Goal: Task Accomplishment & Management: Use online tool/utility

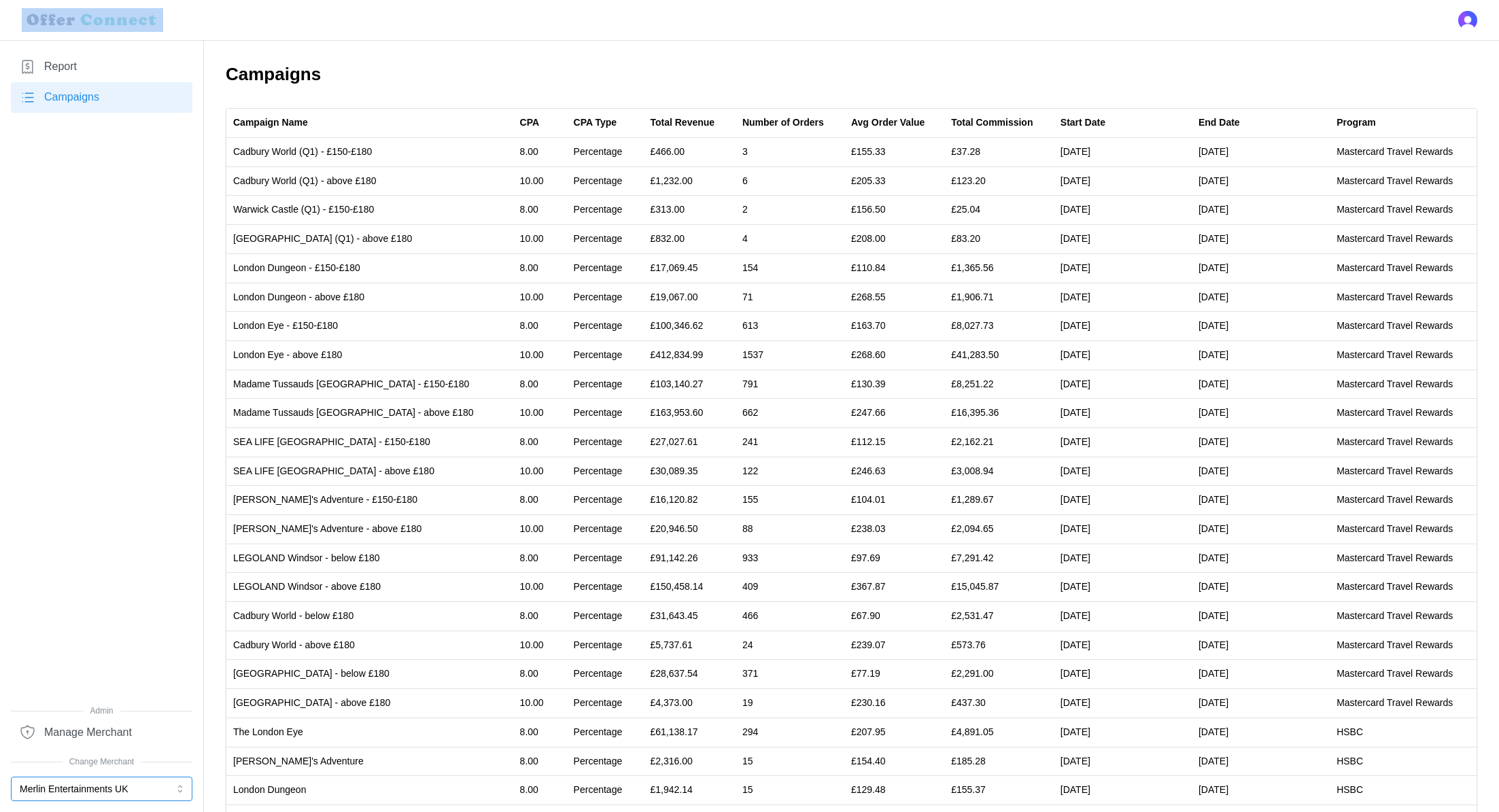
click at [106, 781] on button "Merlin Entertainments UK" at bounding box center [101, 788] width 182 height 24
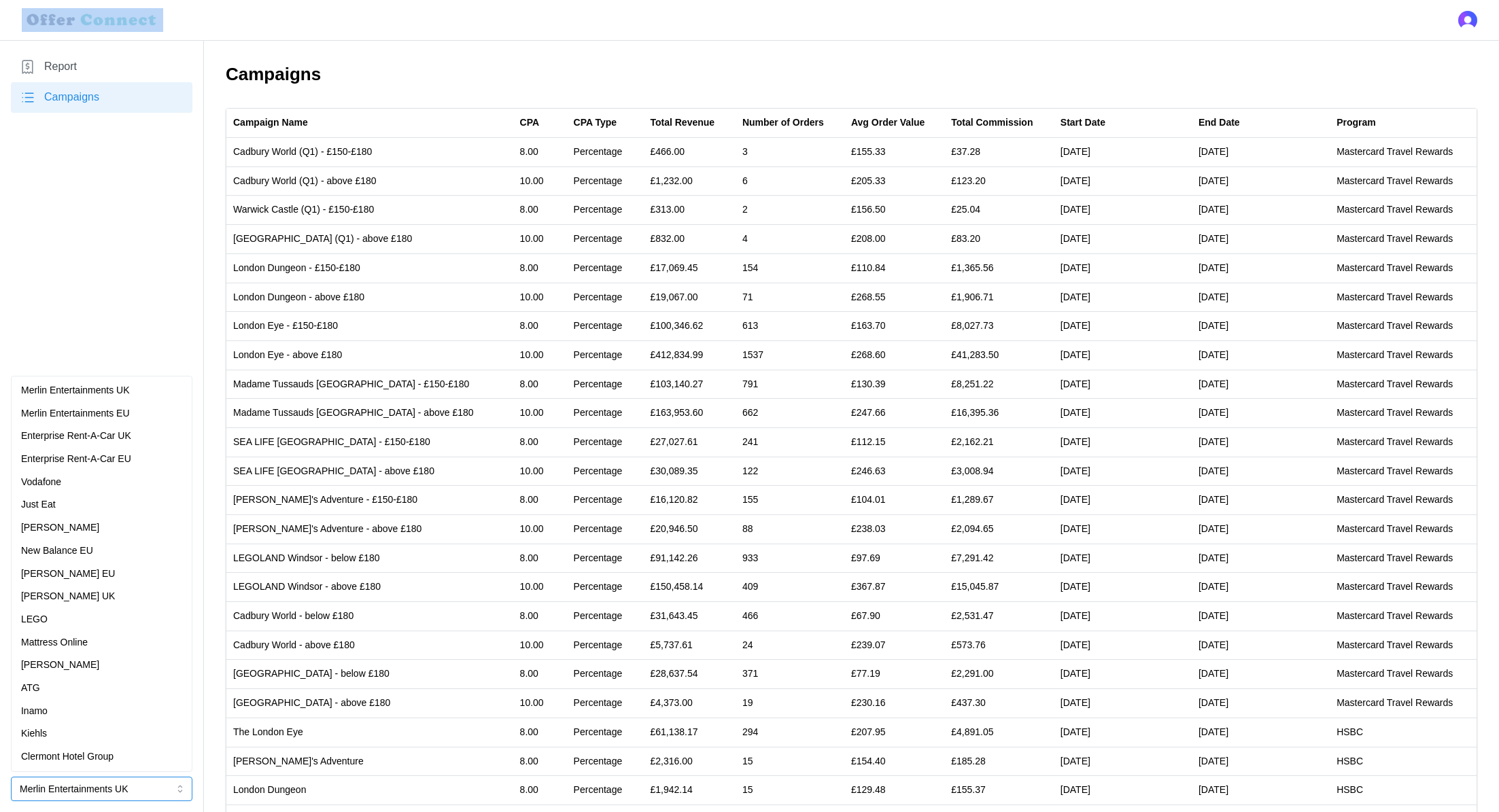
click at [90, 674] on div "[PERSON_NAME]" at bounding box center [101, 665] width 175 height 23
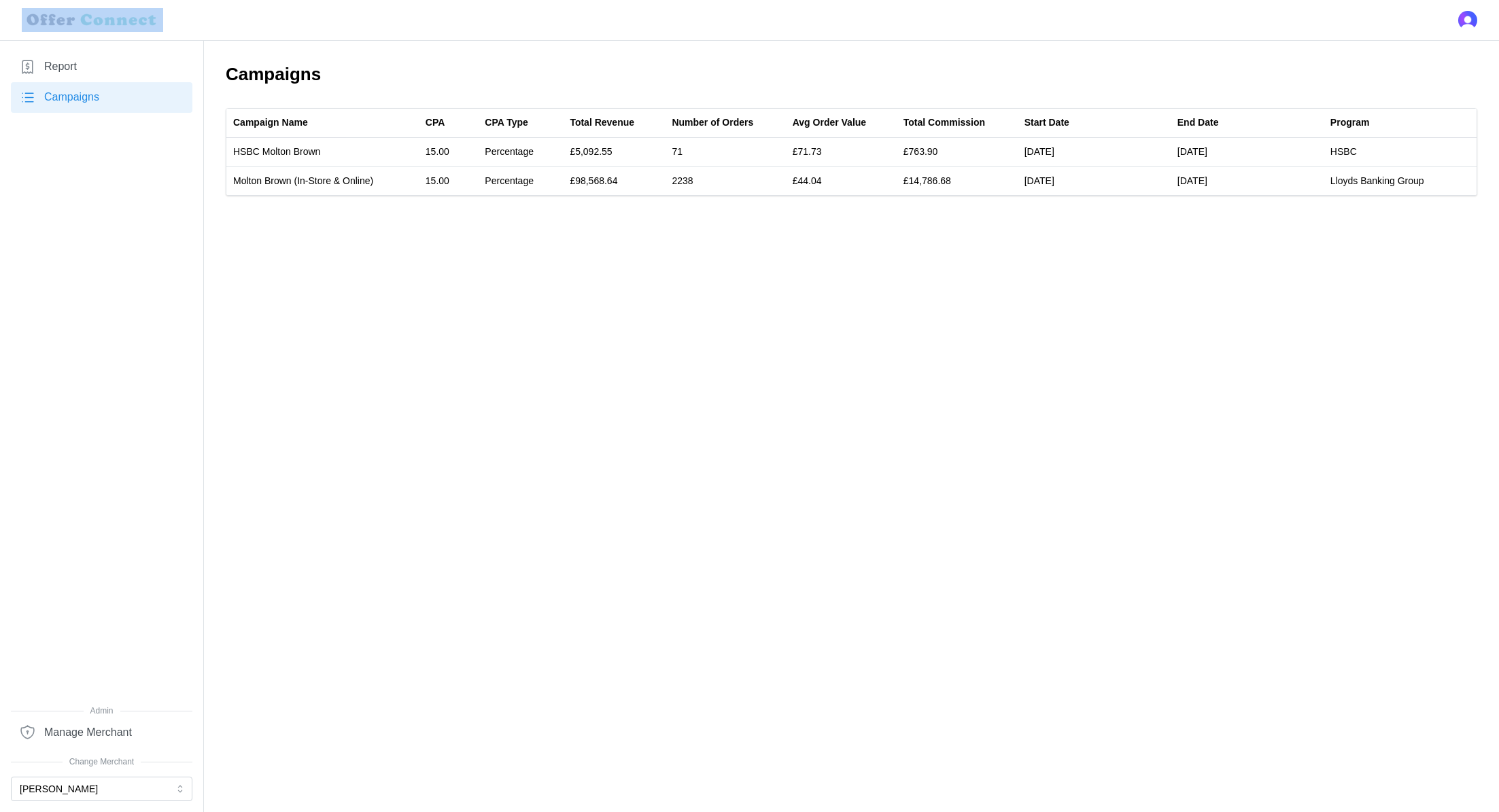
click at [76, 66] on span "Report" at bounding box center [61, 67] width 33 height 17
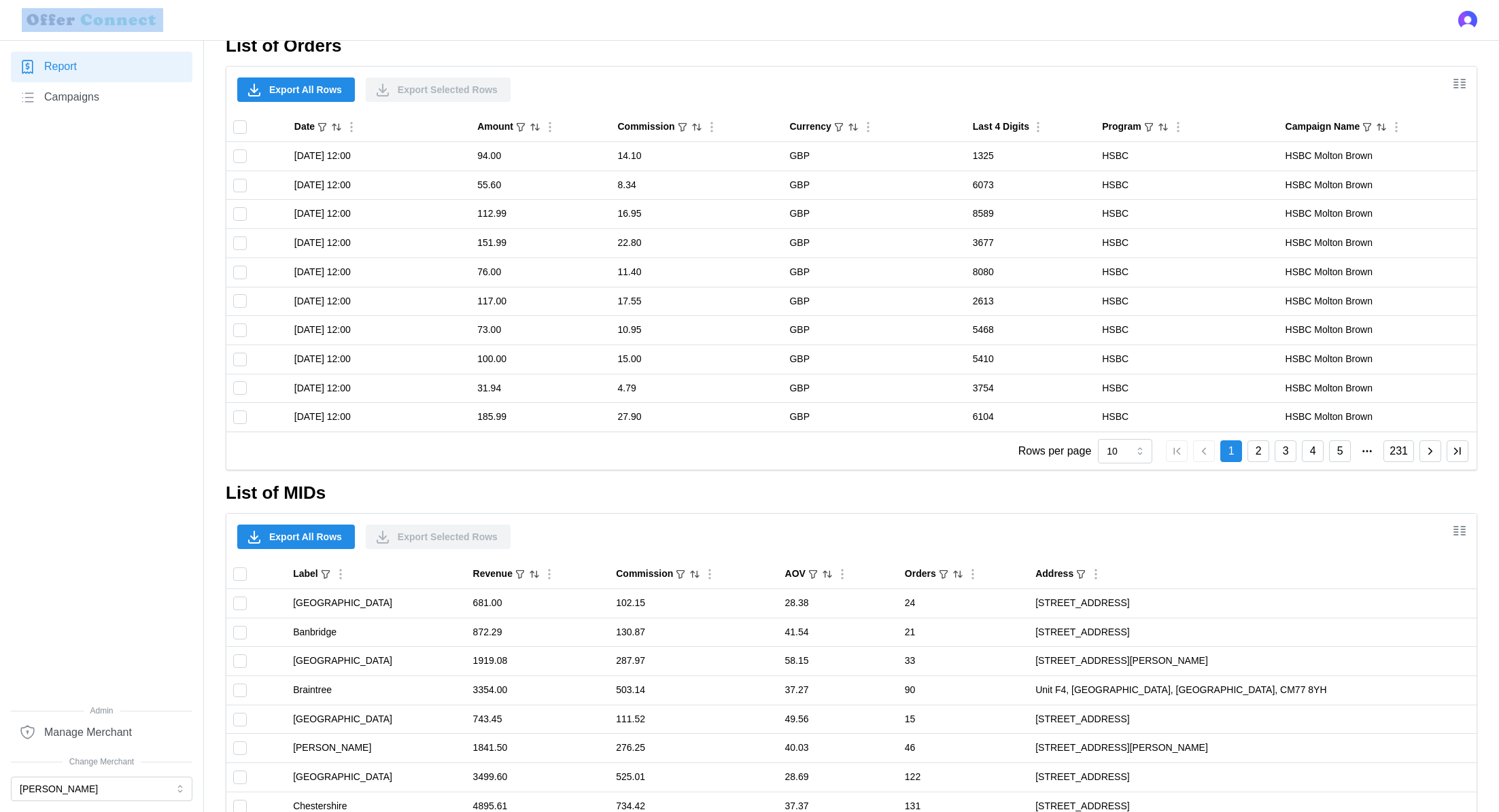
scroll to position [858, 0]
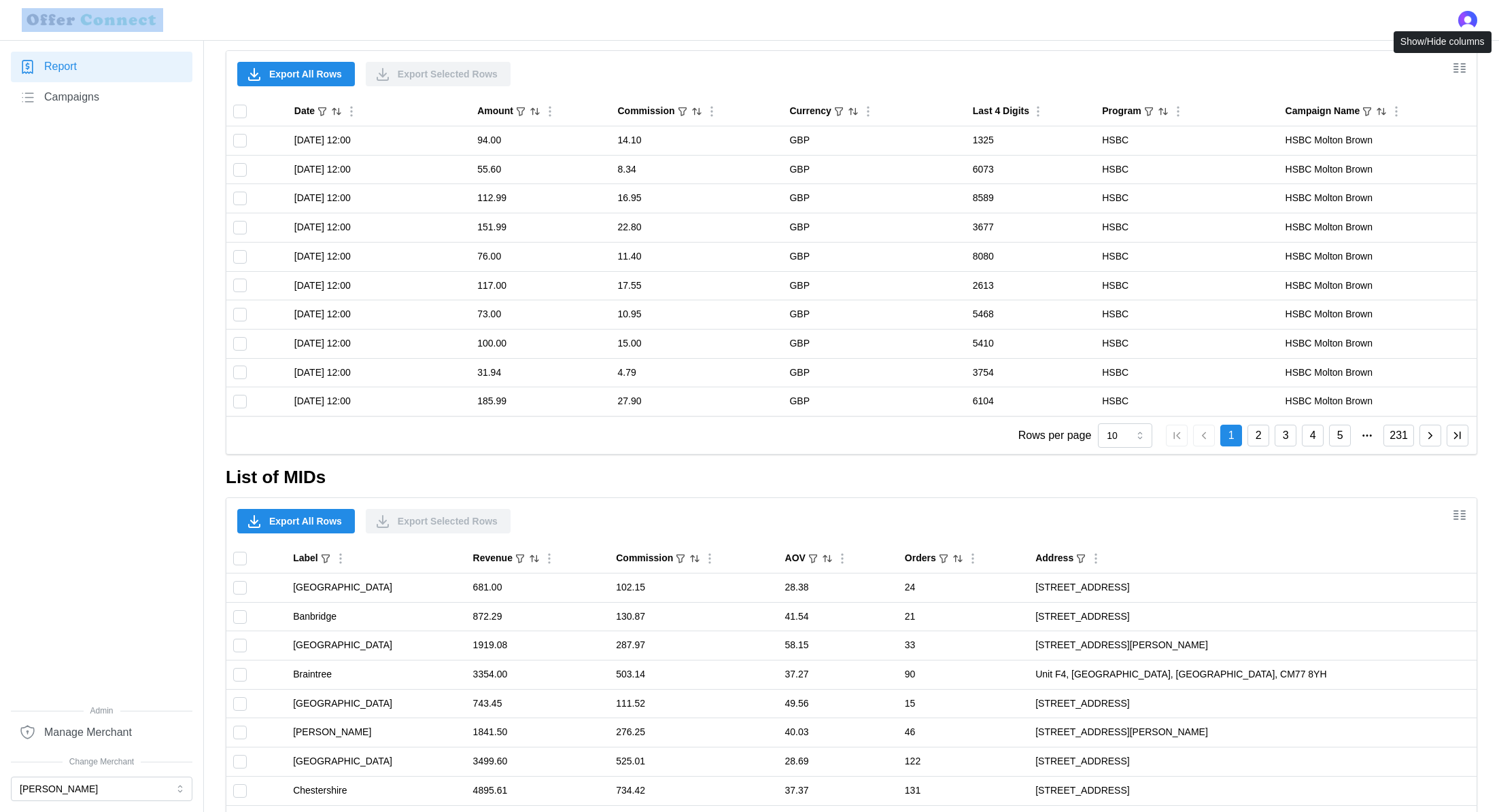
click at [1461, 68] on icon "Show/Hide columns" at bounding box center [1459, 68] width 16 height 16
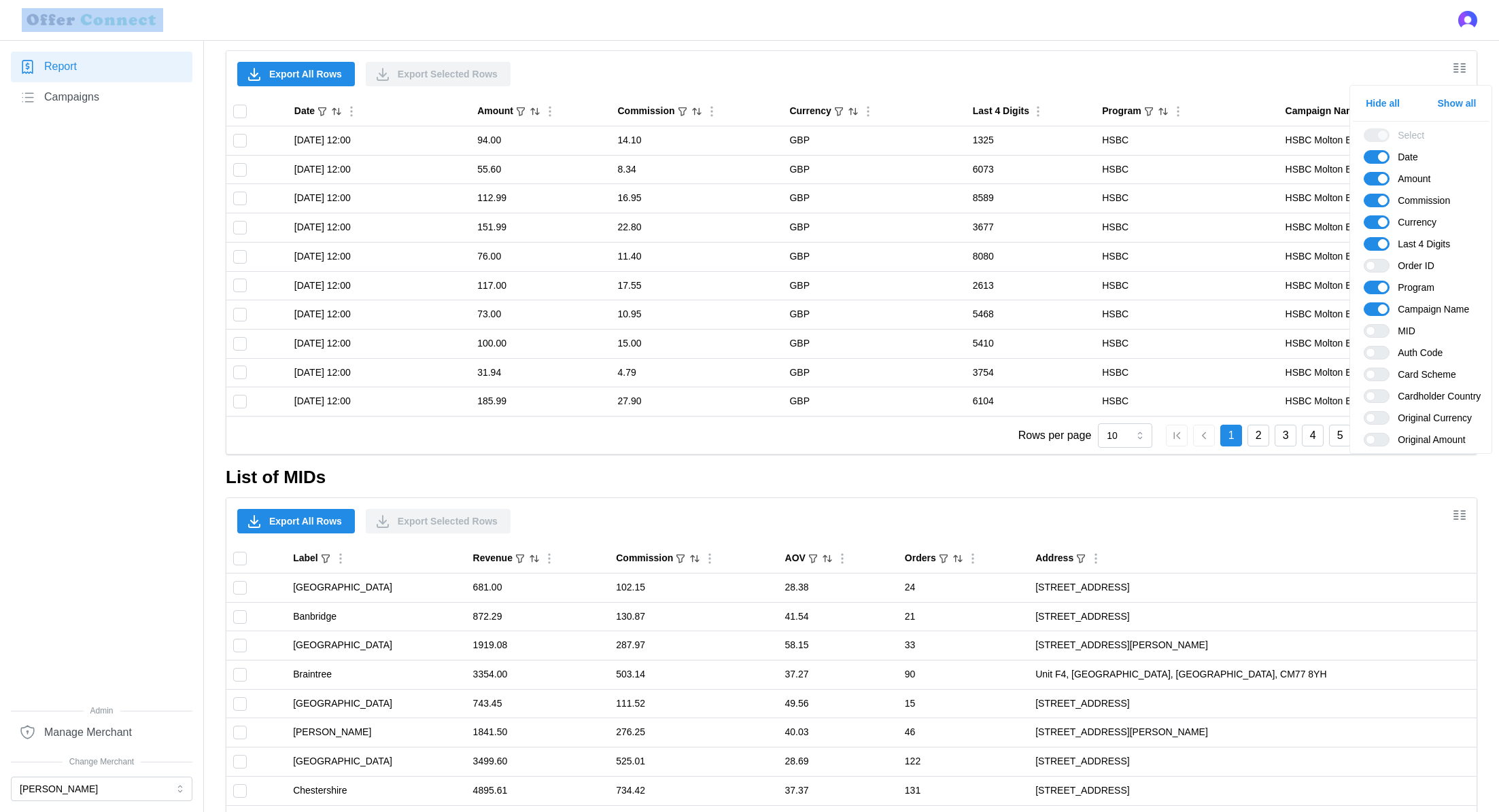
click at [1446, 104] on span "Show all" at bounding box center [1457, 103] width 38 height 23
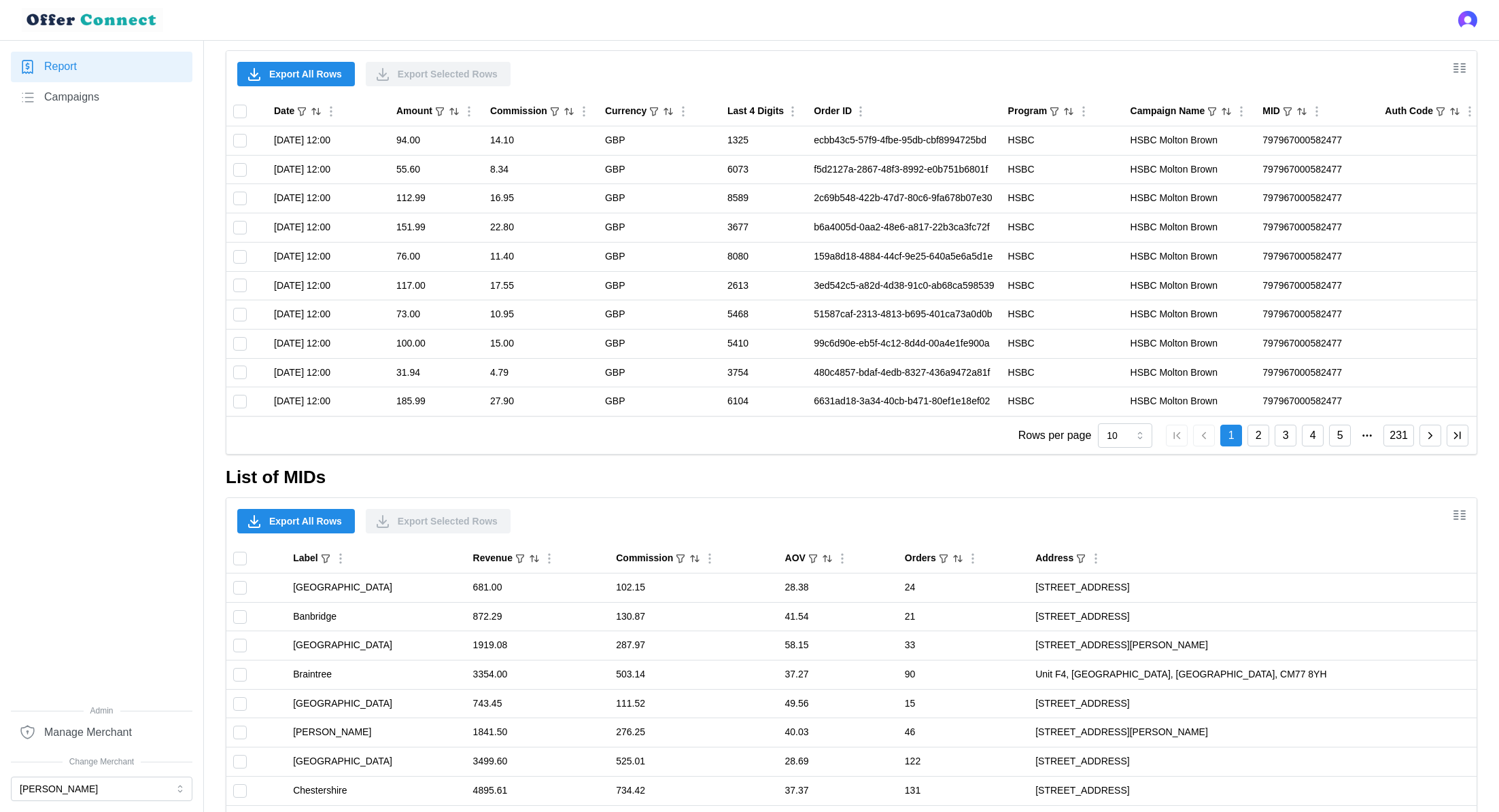
click at [1116, 499] on div "Export All Rows Export Selected Rows" at bounding box center [851, 521] width 1250 height 46
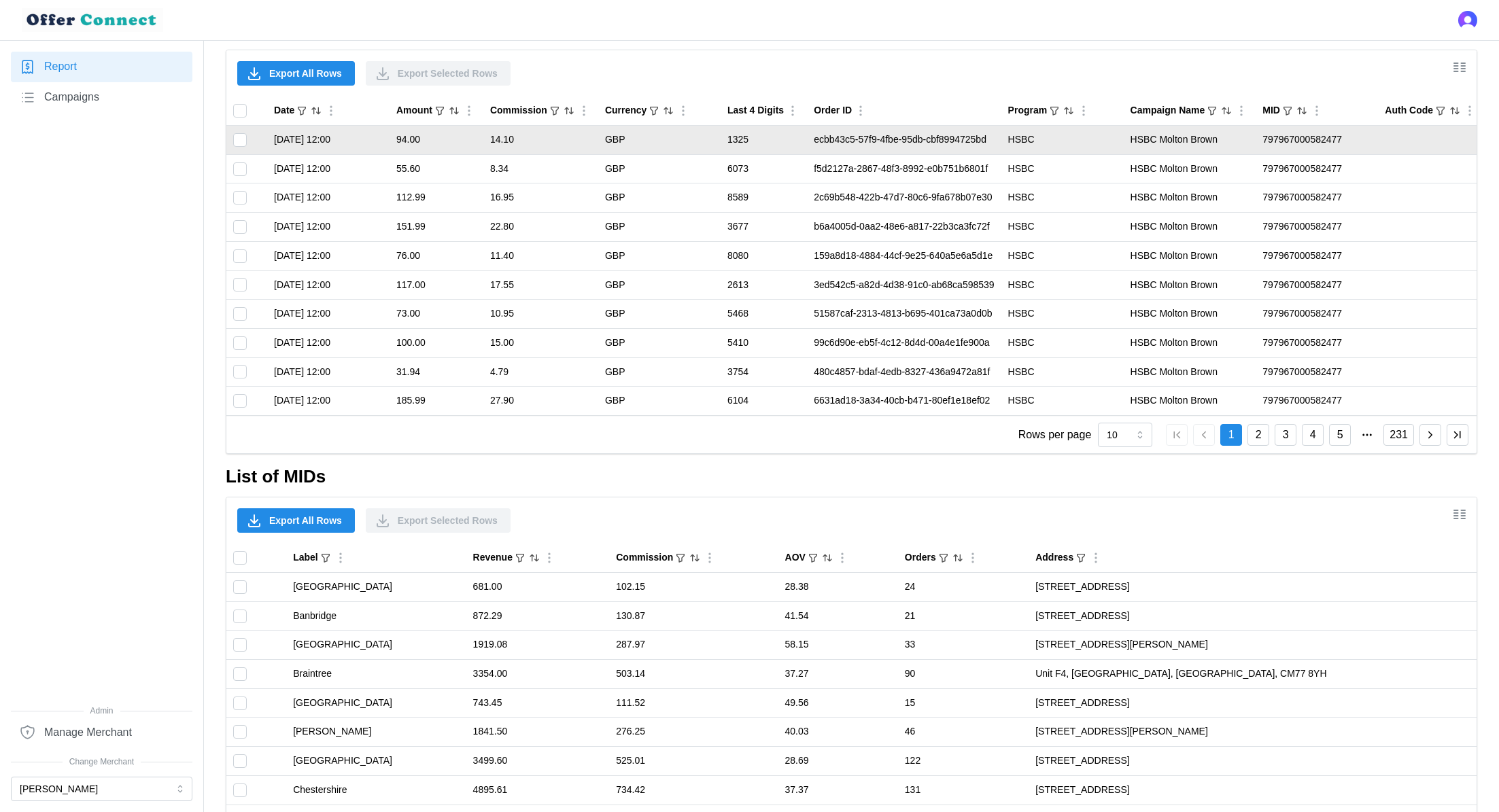
scroll to position [0, 0]
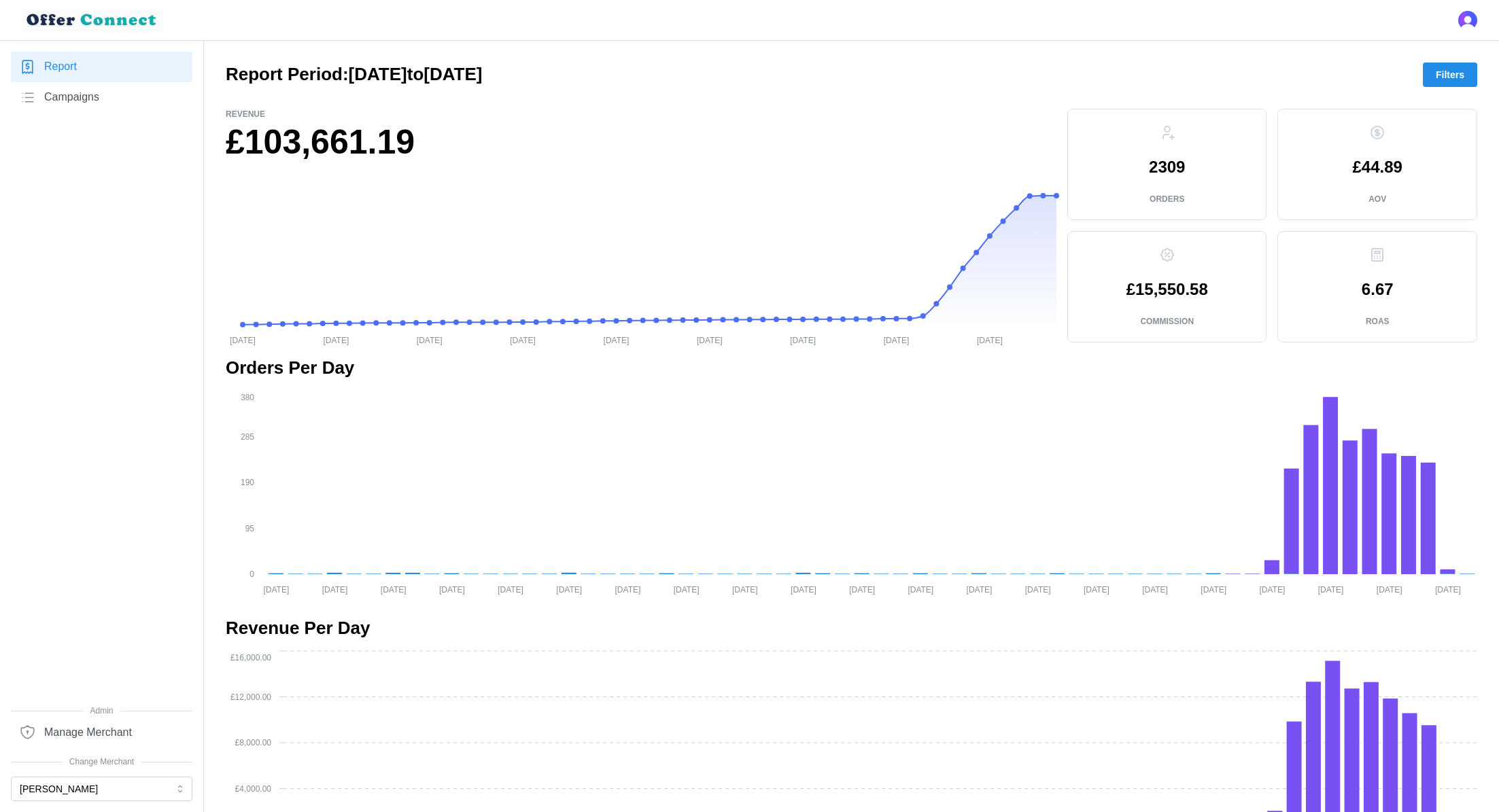
click at [1443, 90] on div at bounding box center [851, 98] width 1251 height 22
click at [1457, 81] on span "Filters" at bounding box center [1450, 75] width 28 height 23
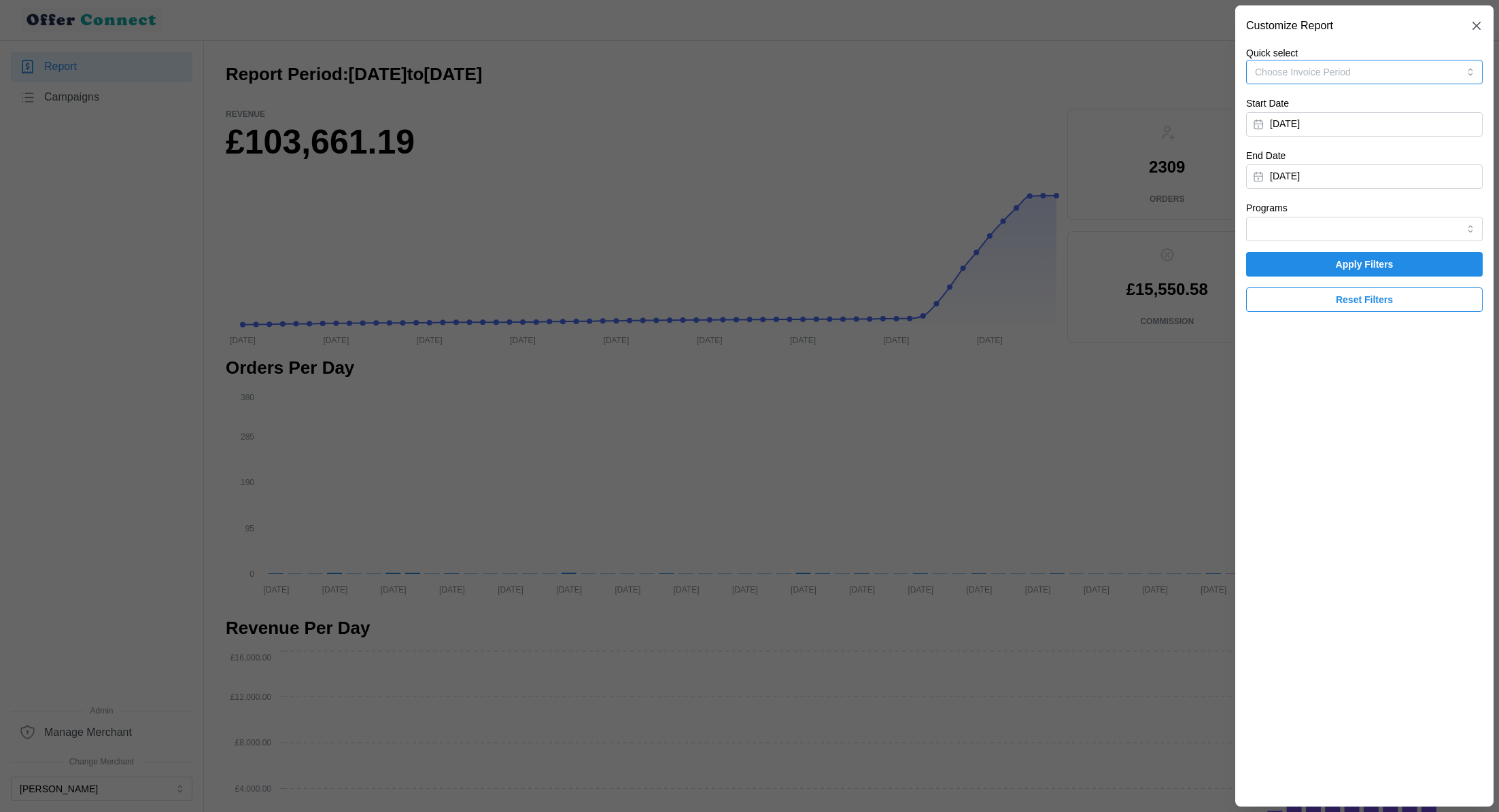
click at [1383, 64] on button "Choose Invoice Period" at bounding box center [1364, 72] width 237 height 24
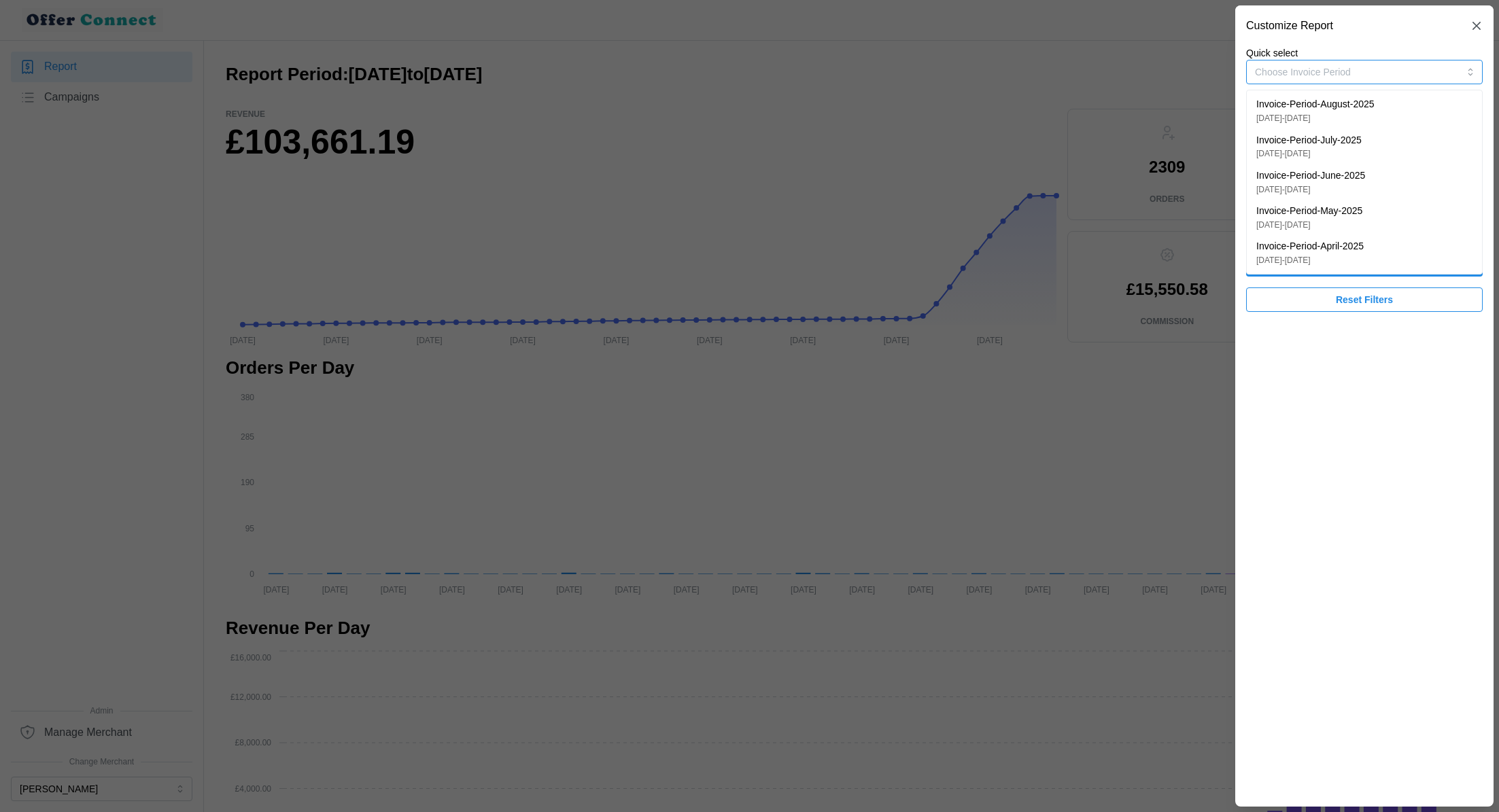
click at [1373, 110] on p "Invoice-Period-August-2025" at bounding box center [1315, 104] width 118 height 15
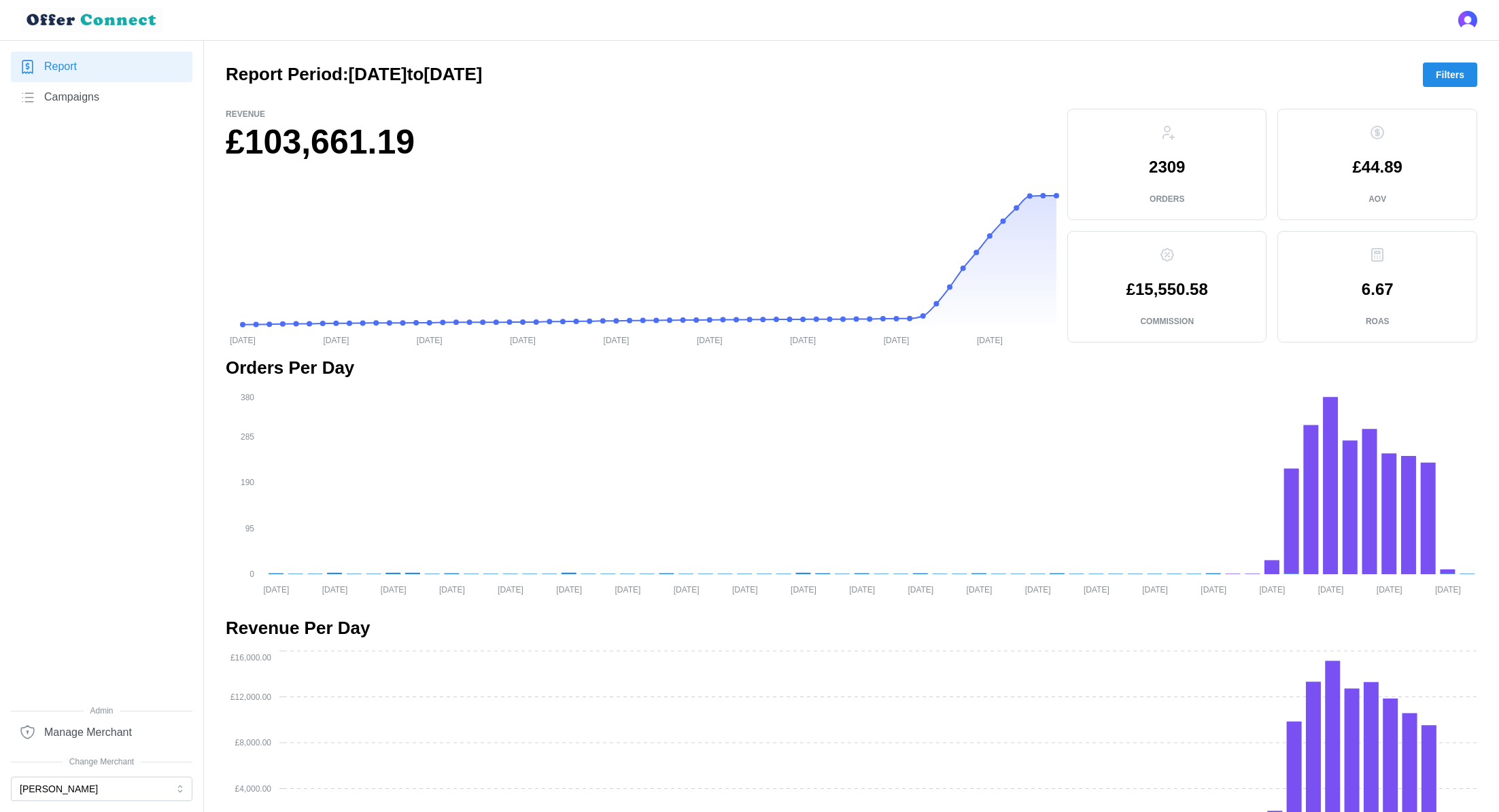
click at [1461, 75] on span "Filters" at bounding box center [1450, 75] width 28 height 23
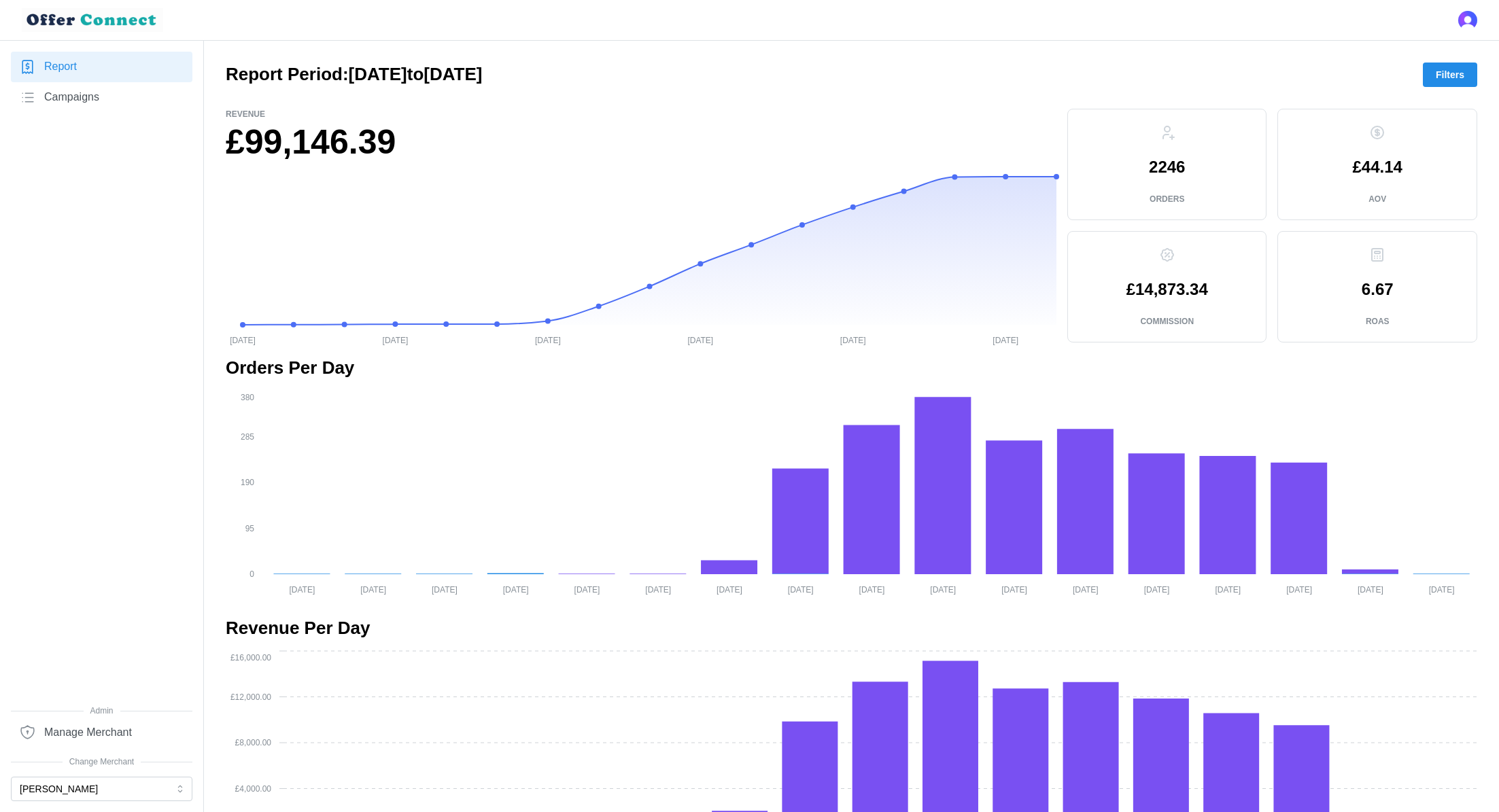
click at [1455, 68] on span "Filters" at bounding box center [1450, 75] width 28 height 23
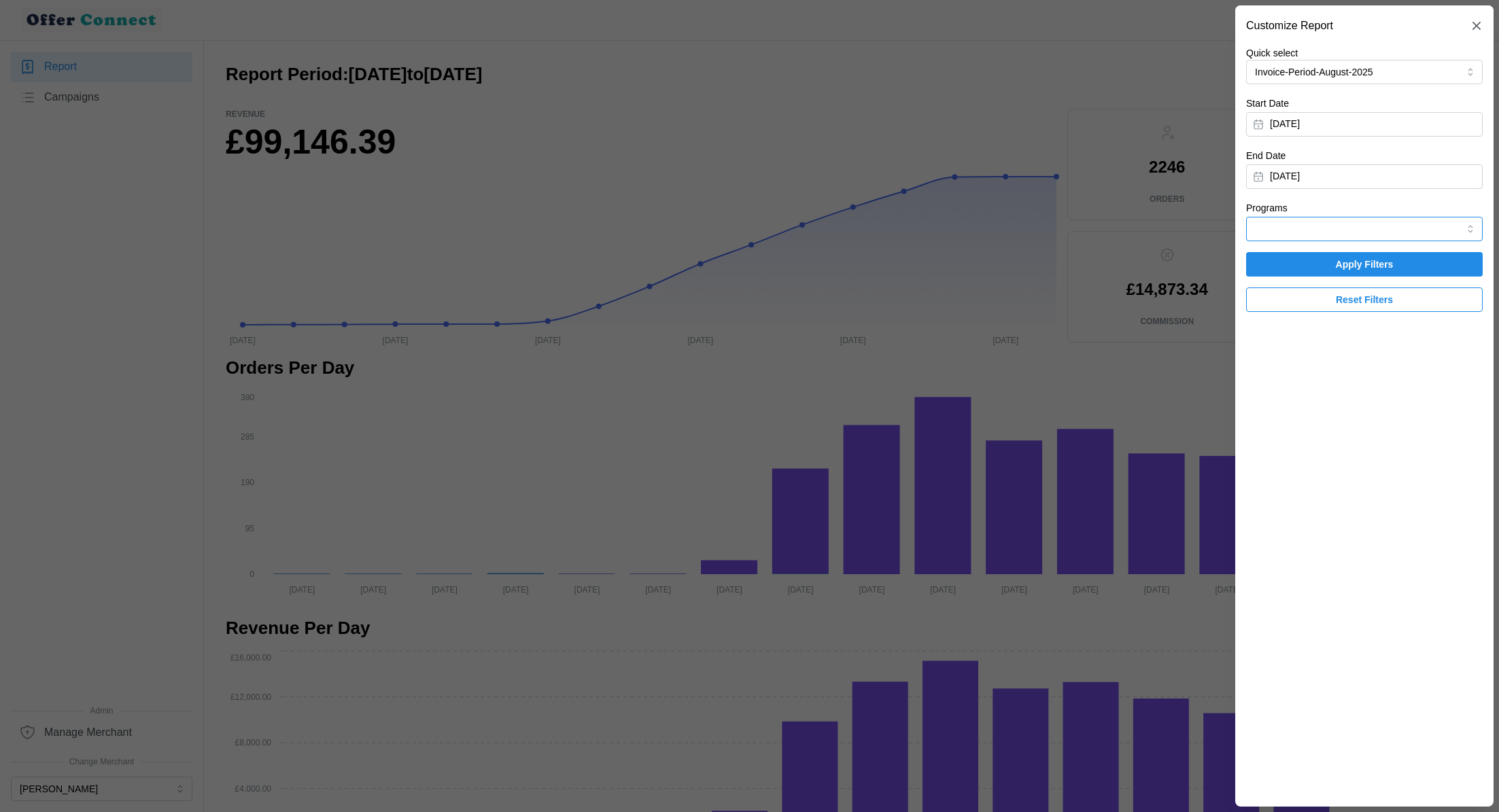
click at [1377, 227] on input "Programs" at bounding box center [1364, 229] width 237 height 24
click at [1342, 282] on span "Lloyds Banking Group" at bounding box center [1303, 283] width 94 height 15
type input "Lloyds Banking Group"
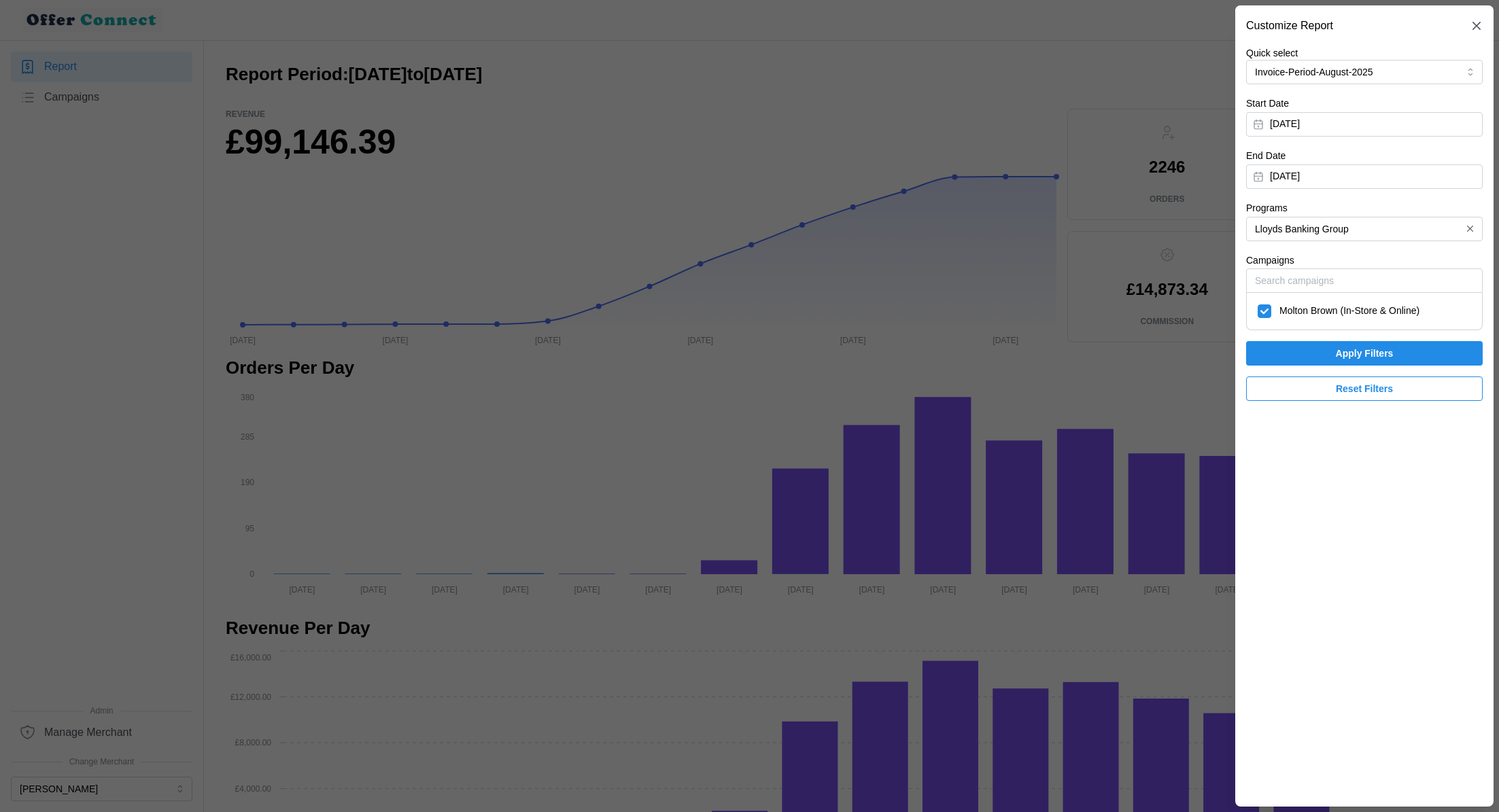
click at [1343, 353] on span "Apply Filters" at bounding box center [1364, 353] width 58 height 23
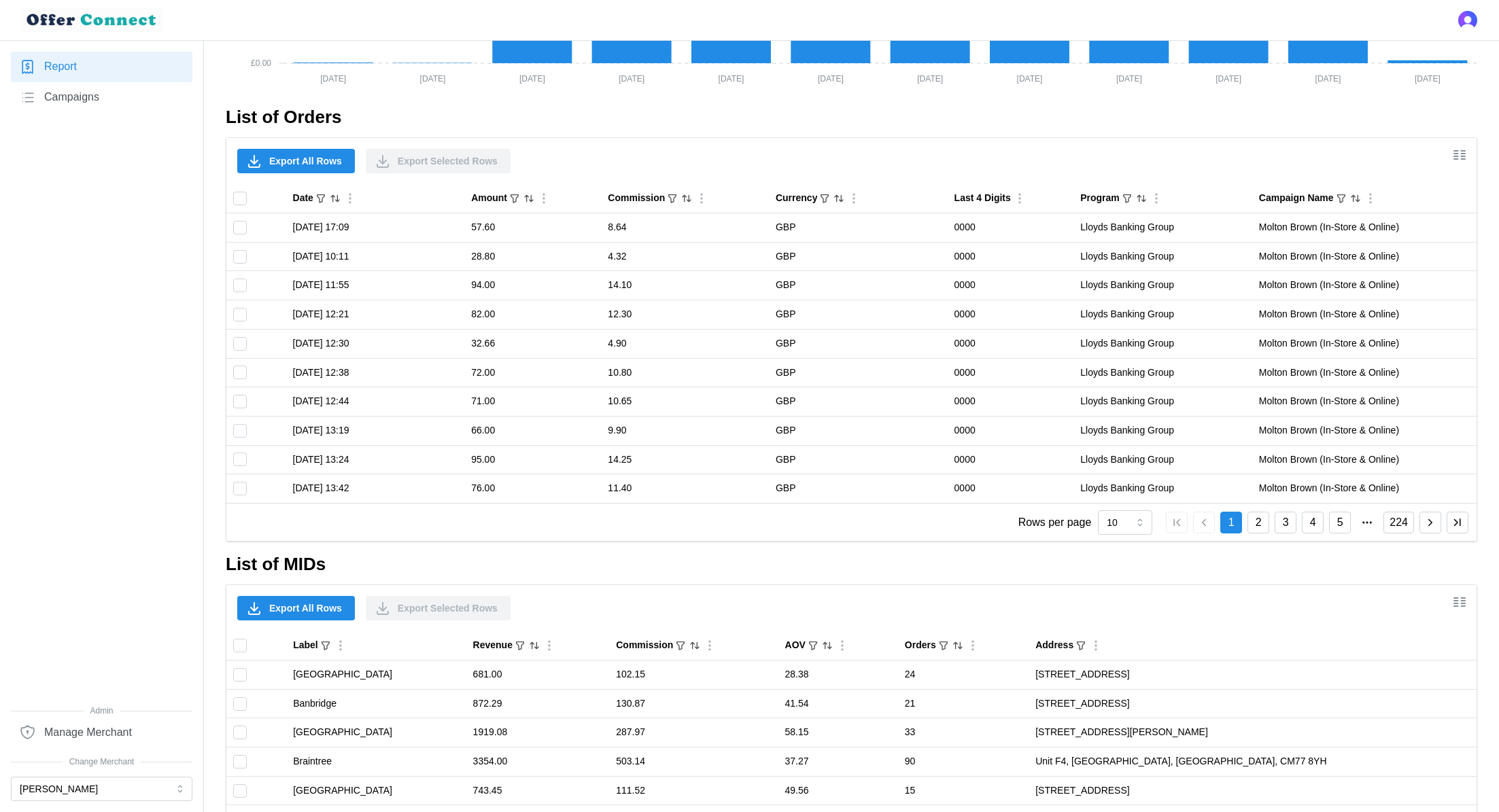
scroll to position [965, 0]
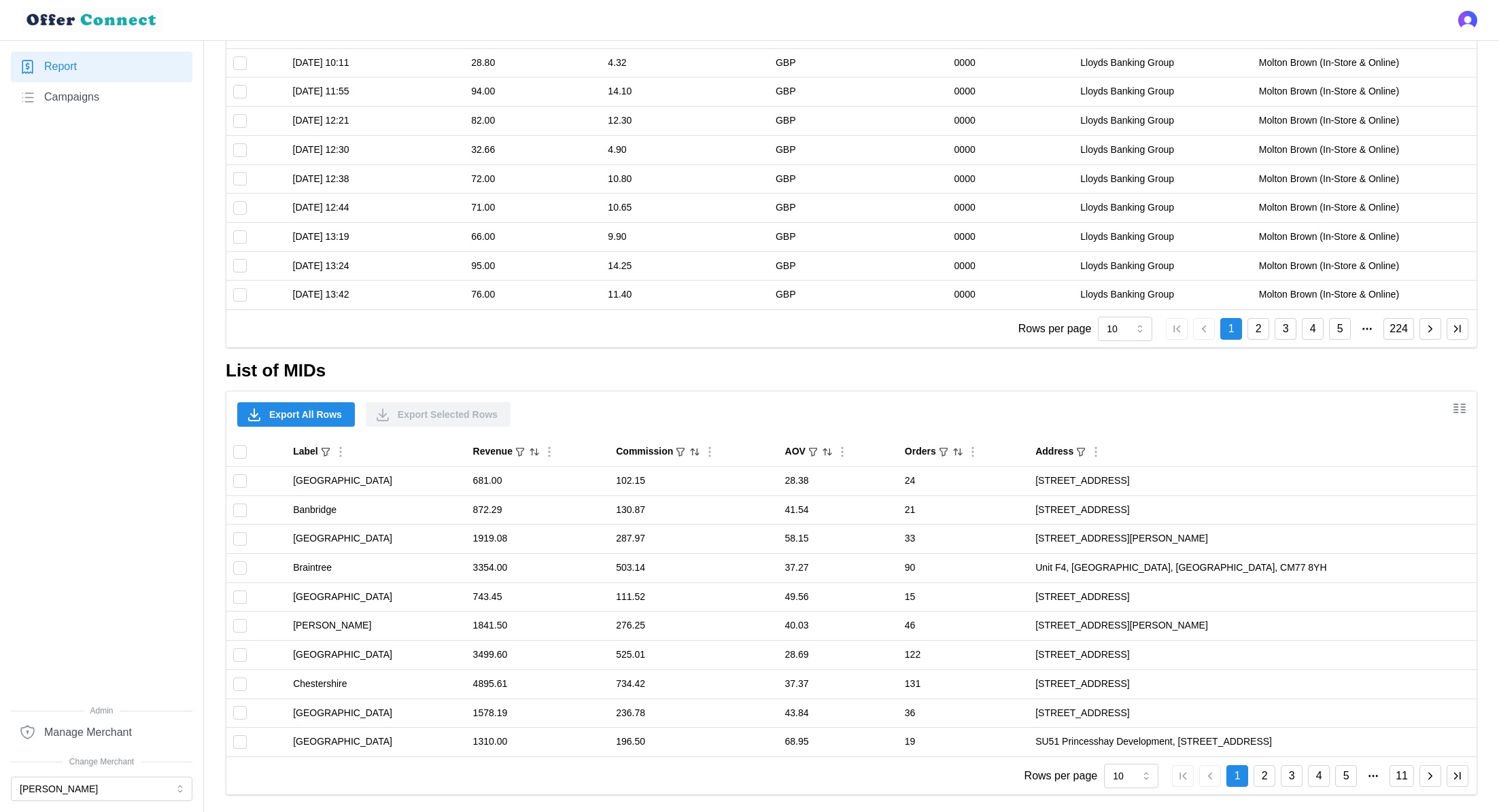
click at [309, 412] on span "Export All Rows" at bounding box center [306, 415] width 73 height 23
